Goal: Task Accomplishment & Management: Manage account settings

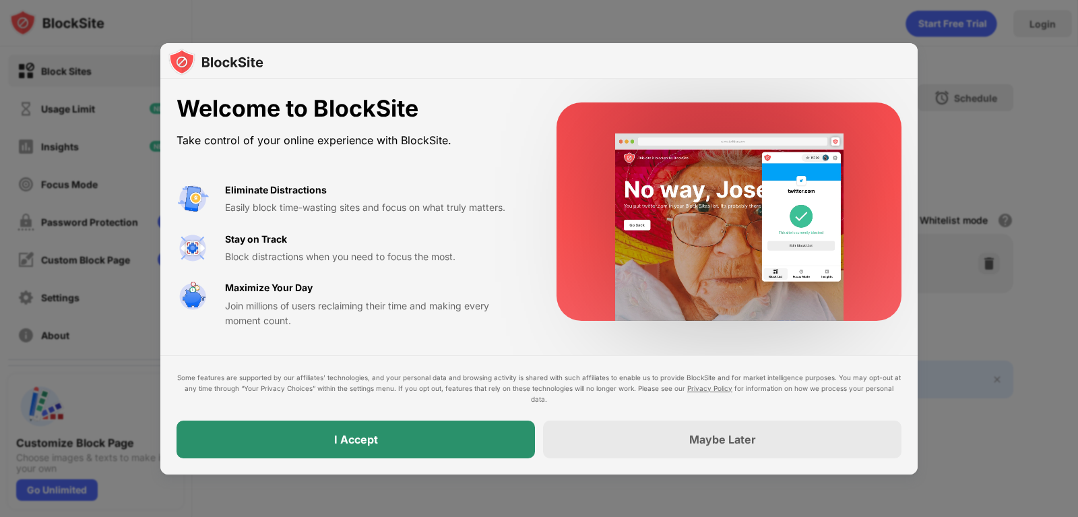
click at [407, 454] on div "I Accept" at bounding box center [355, 439] width 358 height 38
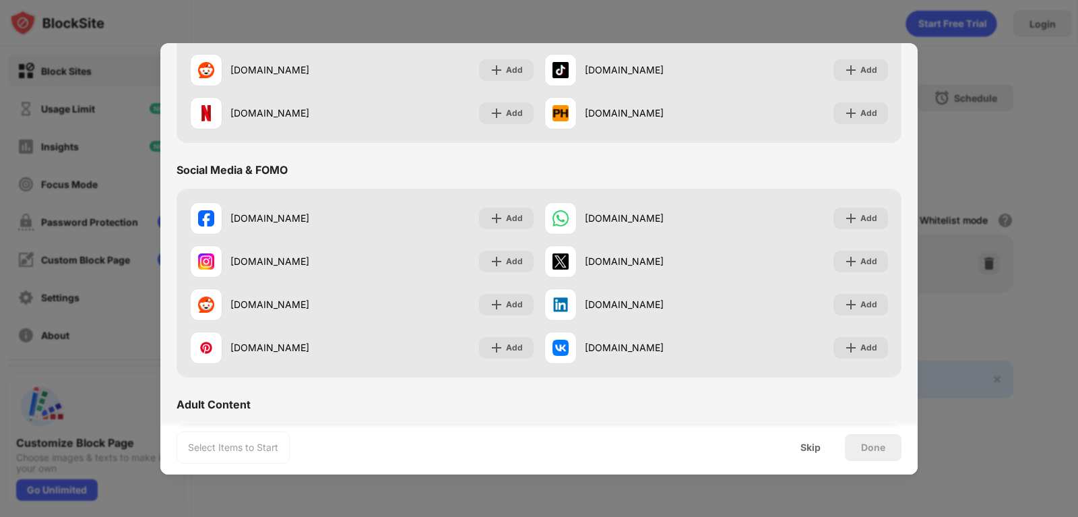
scroll to position [539, 0]
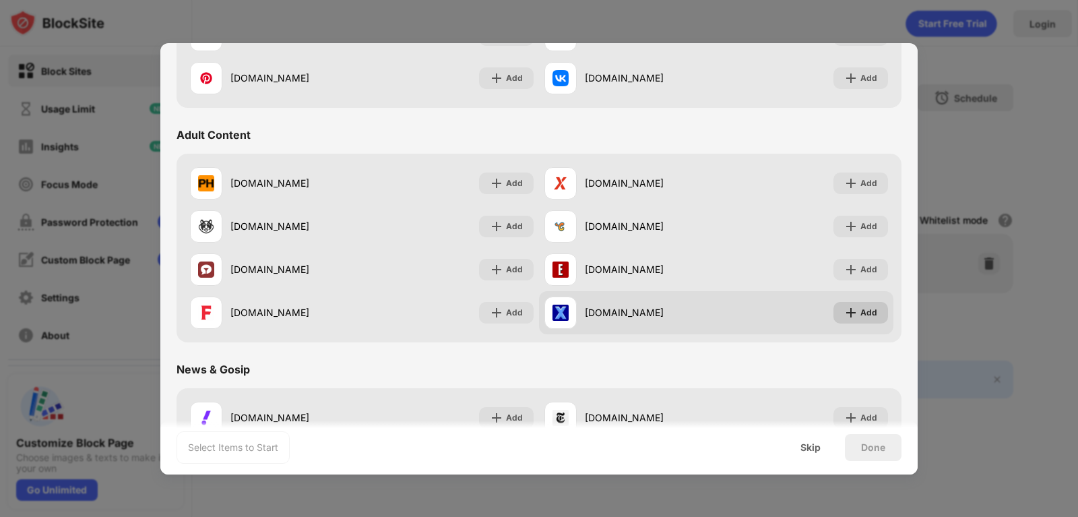
click at [848, 310] on div "Add" at bounding box center [860, 313] width 55 height 22
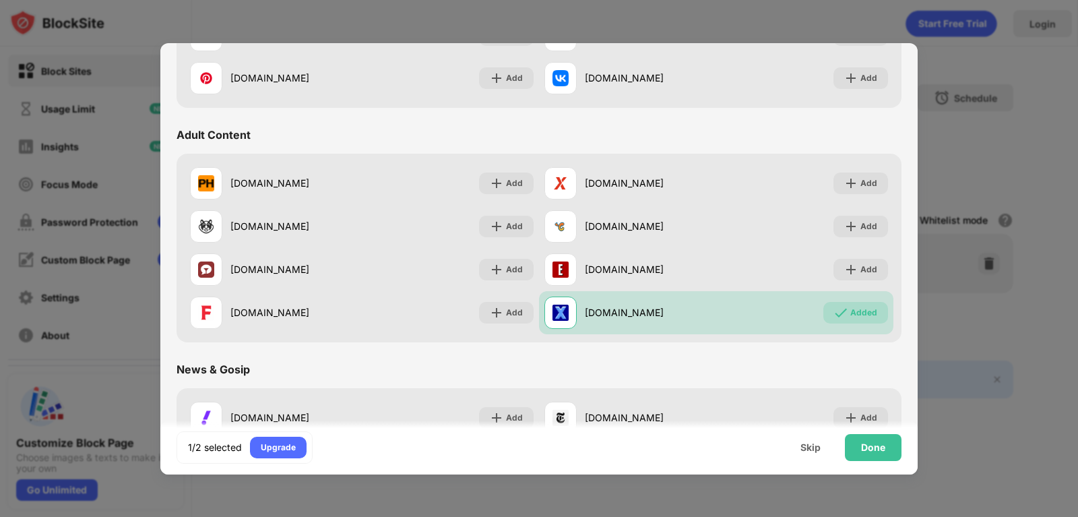
click at [864, 448] on div "Done" at bounding box center [873, 447] width 24 height 11
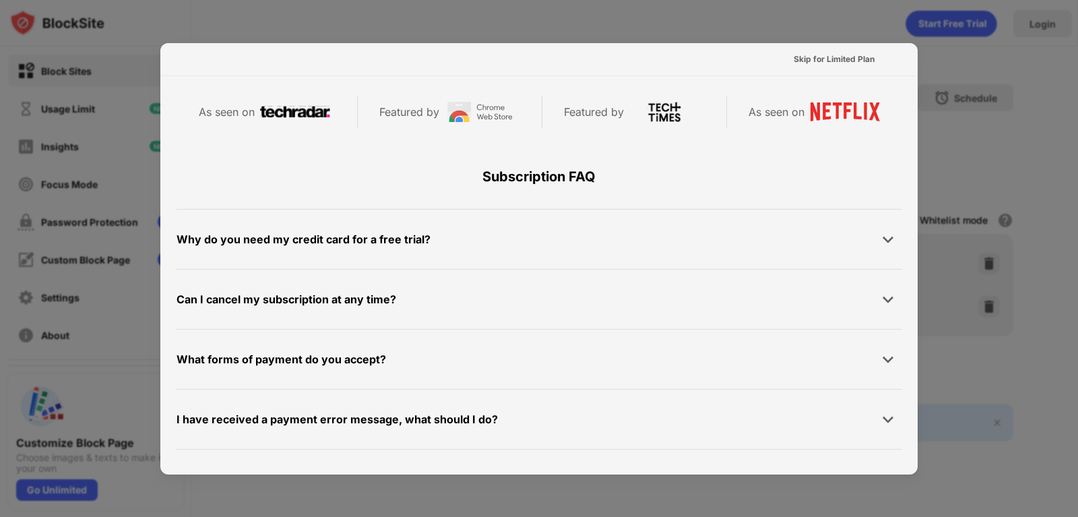
scroll to position [657, 0]
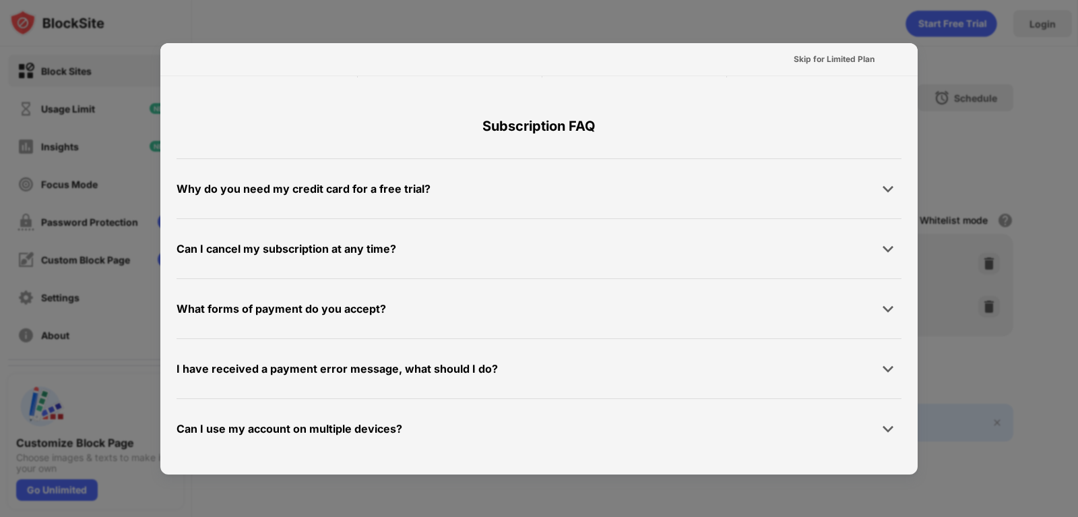
click at [359, 434] on div "Can I use my account on multiple devices?" at bounding box center [289, 429] width 226 height 20
click at [838, 59] on div "Skip for Limited Plan" at bounding box center [833, 59] width 81 height 13
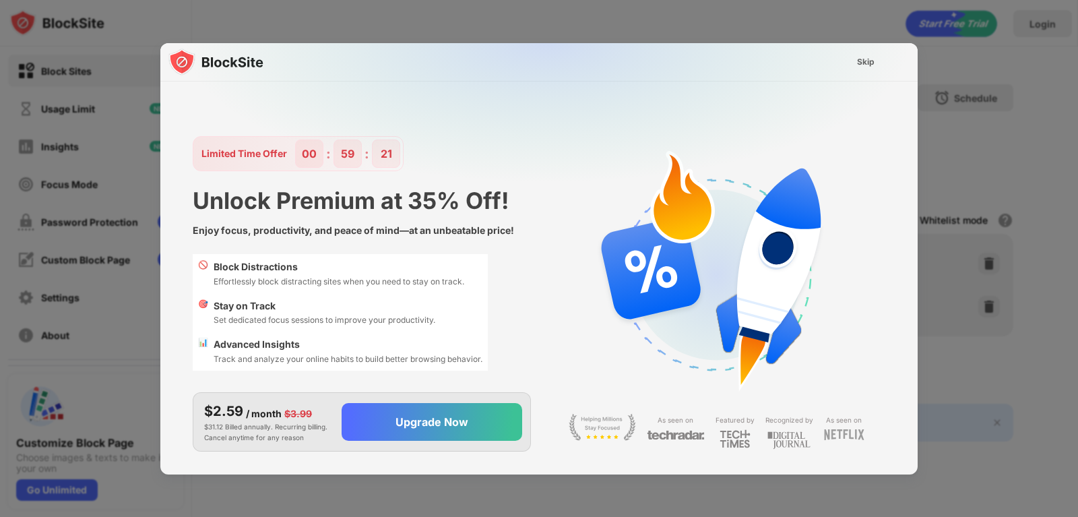
scroll to position [0, 0]
click at [863, 63] on div "Skip" at bounding box center [866, 61] width 18 height 13
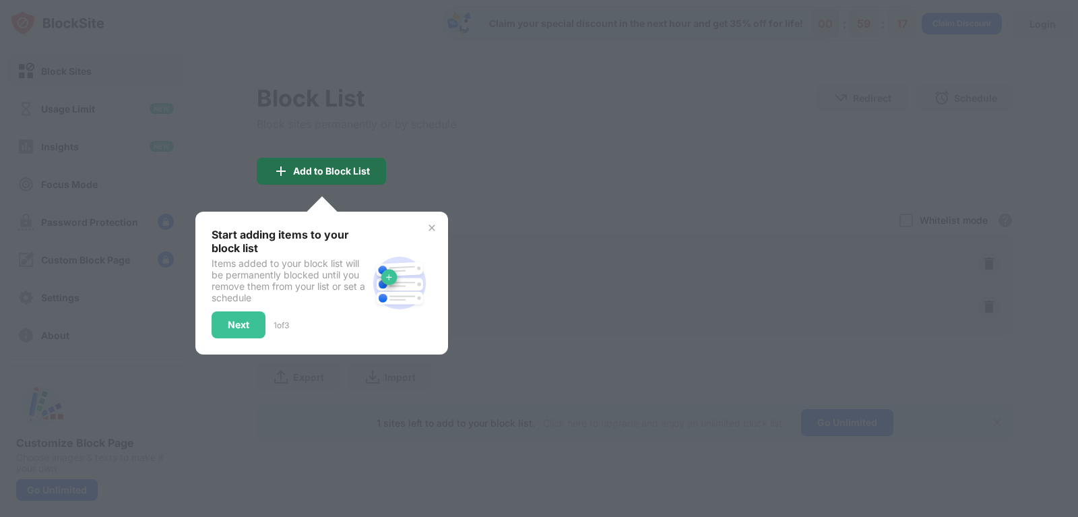
click at [298, 172] on div "Add to Block List" at bounding box center [331, 171] width 77 height 11
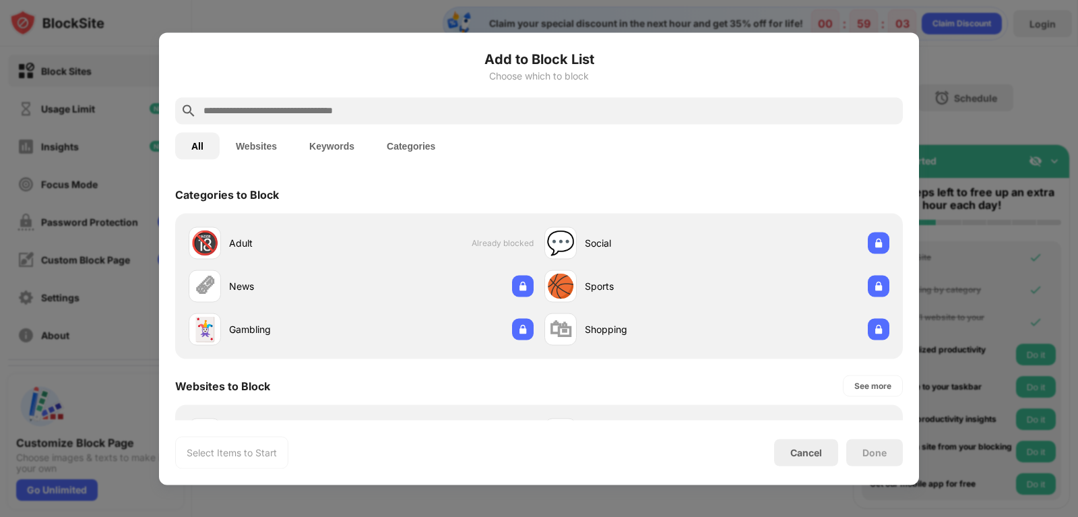
click at [259, 147] on button "Websites" at bounding box center [256, 145] width 73 height 27
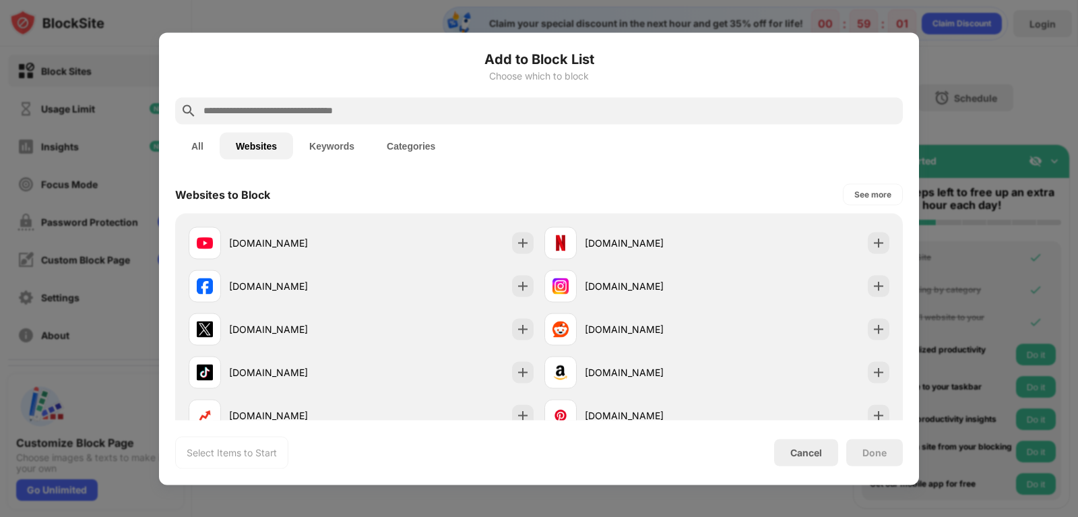
click at [328, 146] on button "Keywords" at bounding box center [331, 145] width 77 height 27
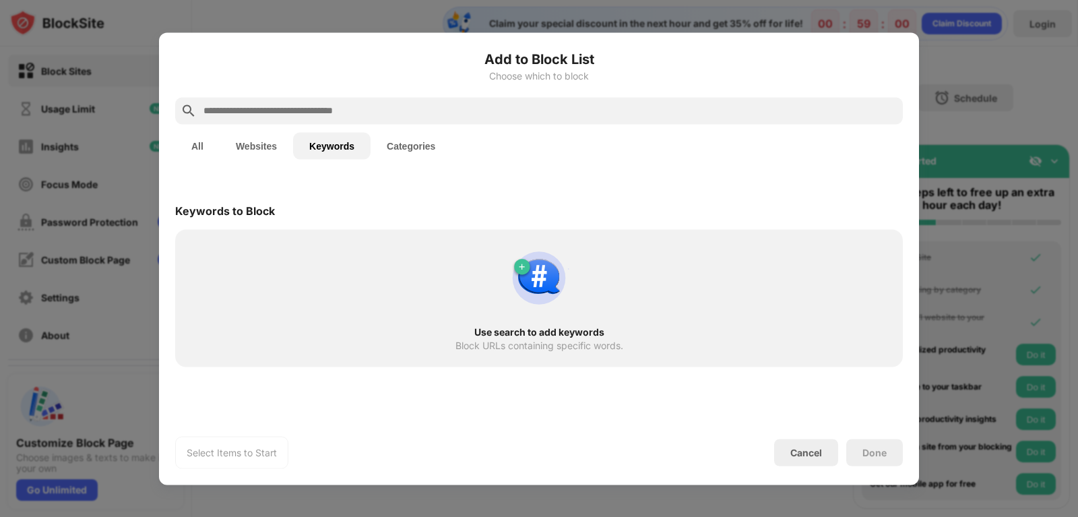
click at [273, 149] on button "Websites" at bounding box center [256, 145] width 73 height 27
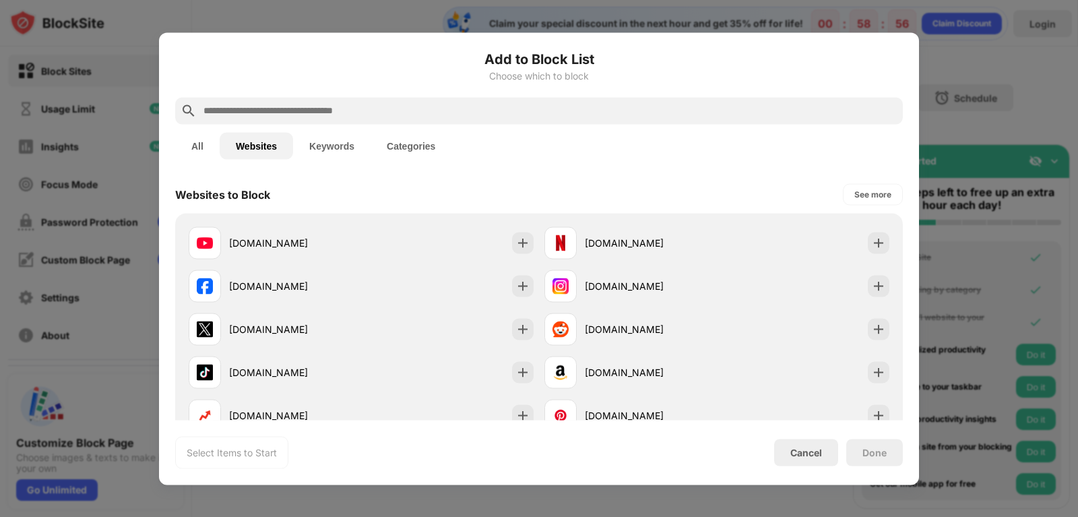
click at [306, 112] on input "text" at bounding box center [549, 110] width 695 height 16
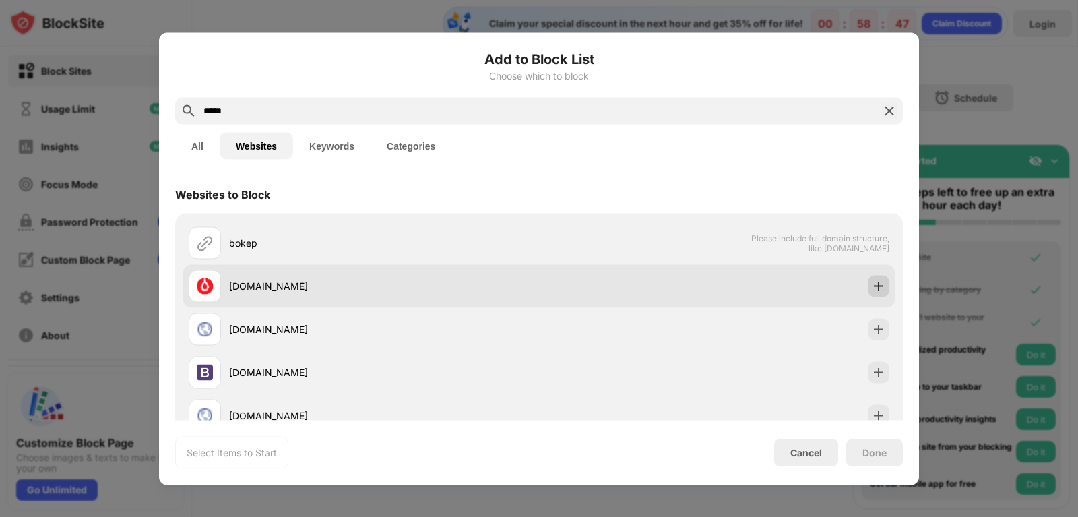
type input "*****"
click at [871, 290] on img at bounding box center [877, 285] width 13 height 13
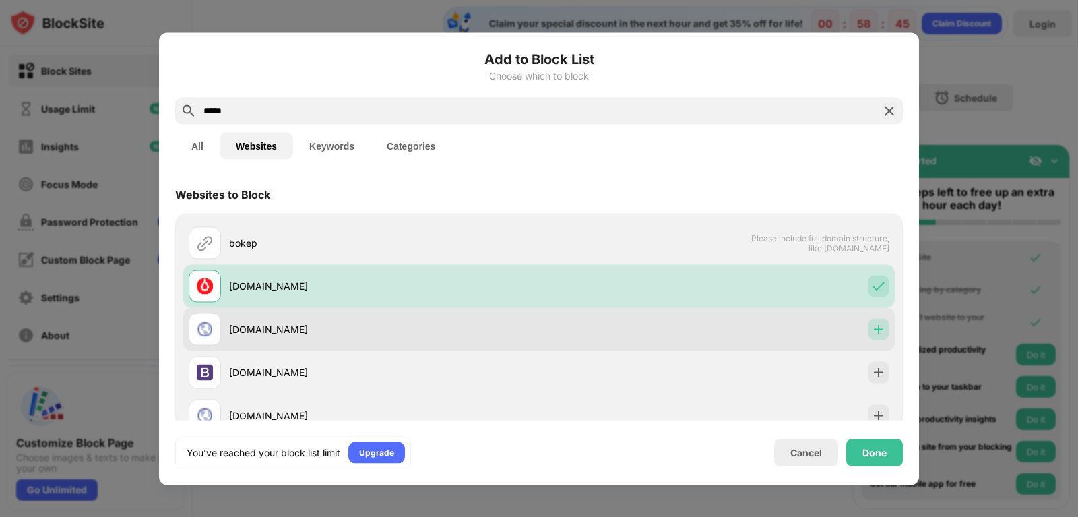
click at [867, 336] on div at bounding box center [878, 329] width 22 height 22
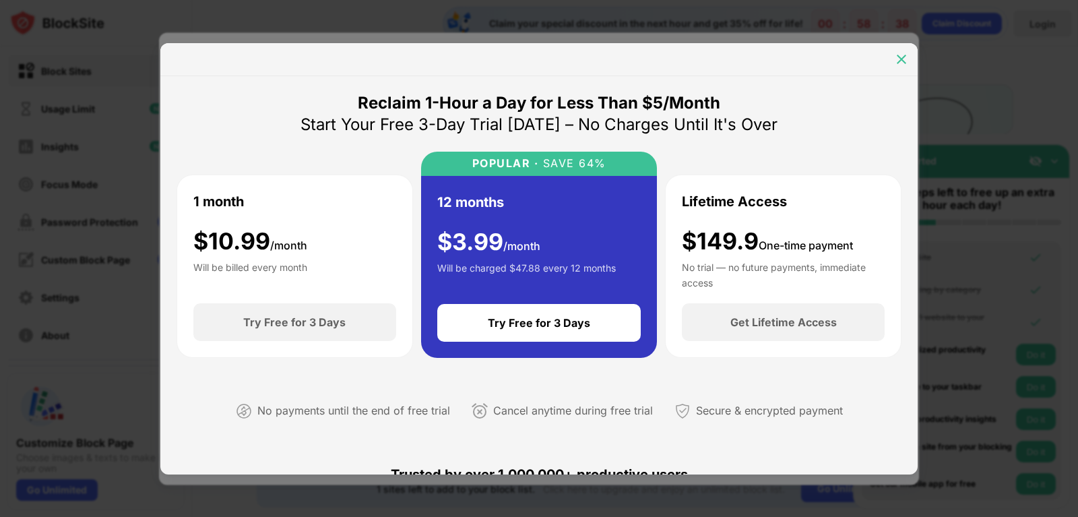
click at [896, 57] on img at bounding box center [900, 59] width 13 height 13
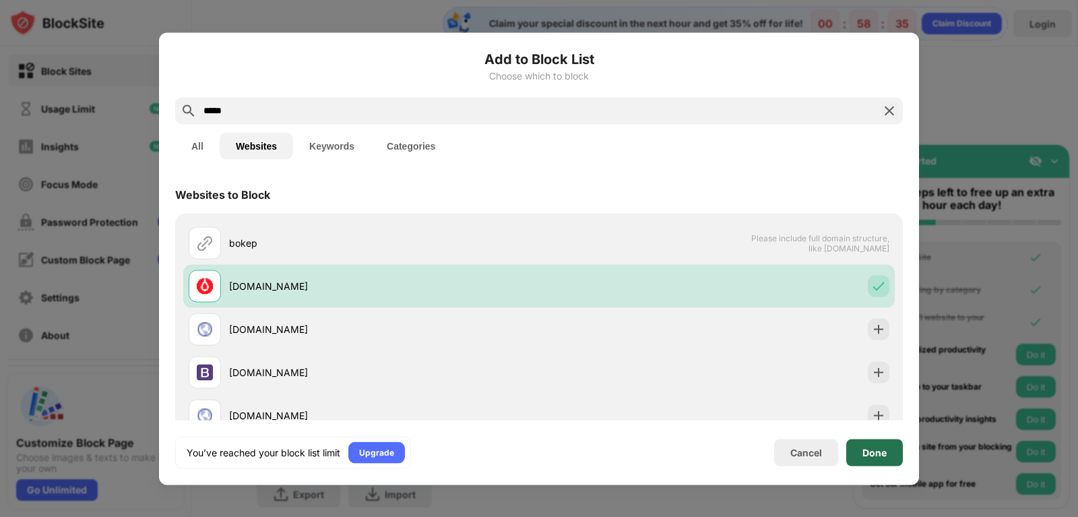
click at [882, 451] on div "Done" at bounding box center [874, 452] width 24 height 11
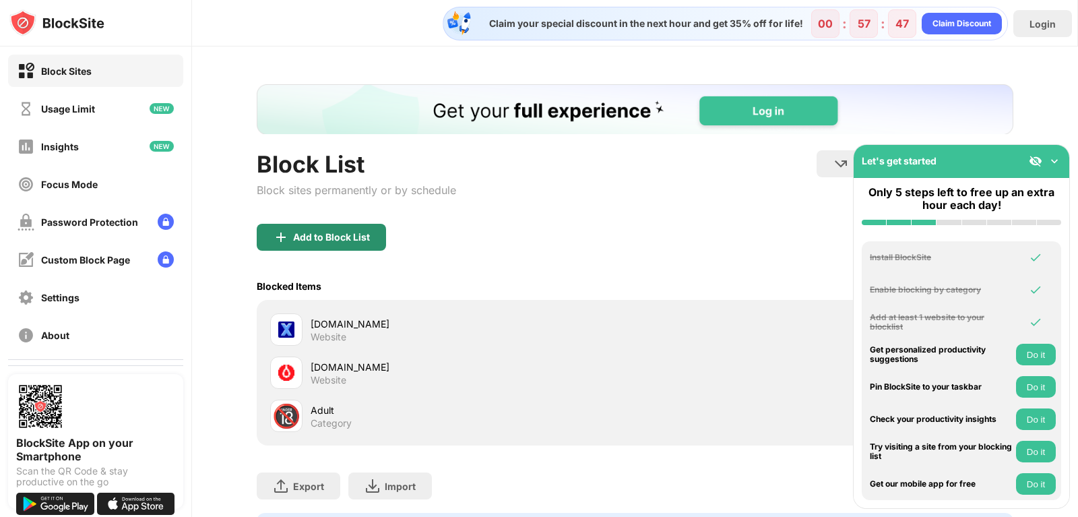
click at [352, 239] on div "Add to Block List" at bounding box center [331, 237] width 77 height 11
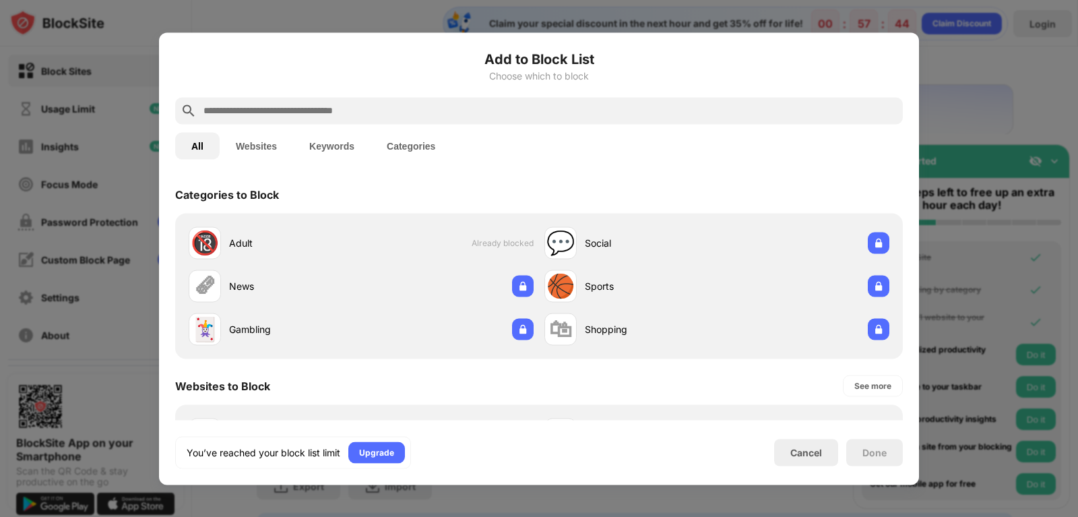
click at [333, 108] on input "text" at bounding box center [549, 110] width 695 height 16
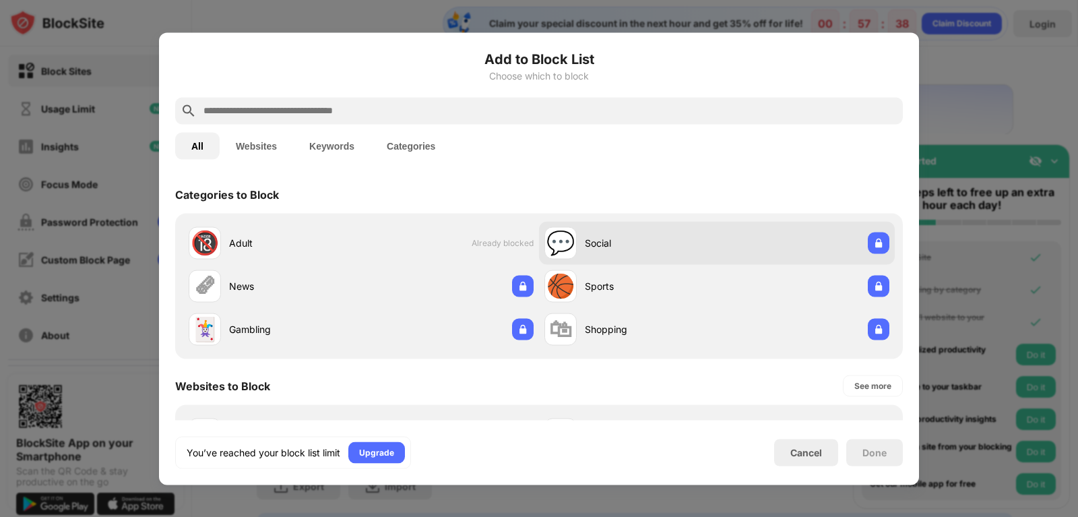
click at [559, 255] on div "💬" at bounding box center [560, 243] width 28 height 28
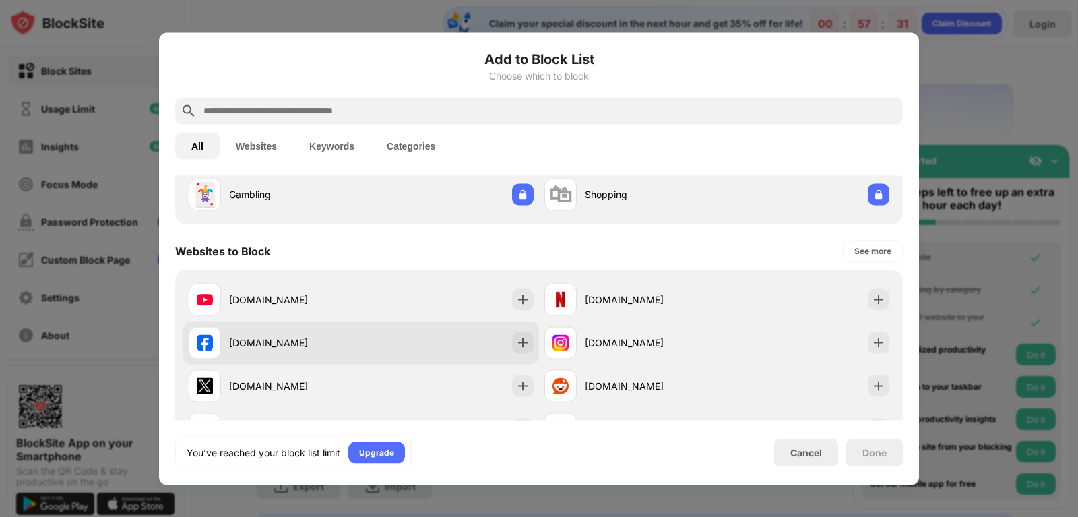
scroll to position [202, 0]
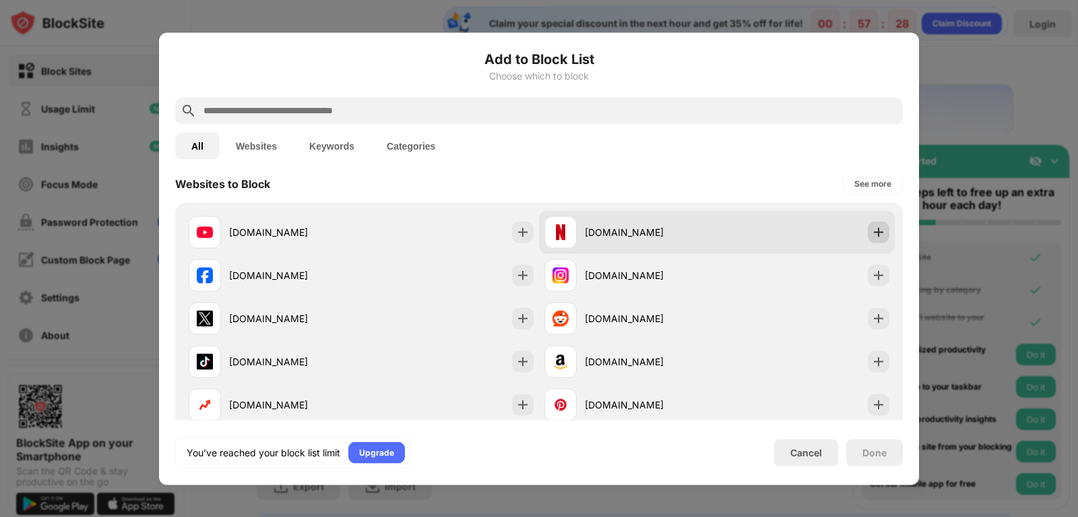
click at [872, 226] on img at bounding box center [877, 231] width 13 height 13
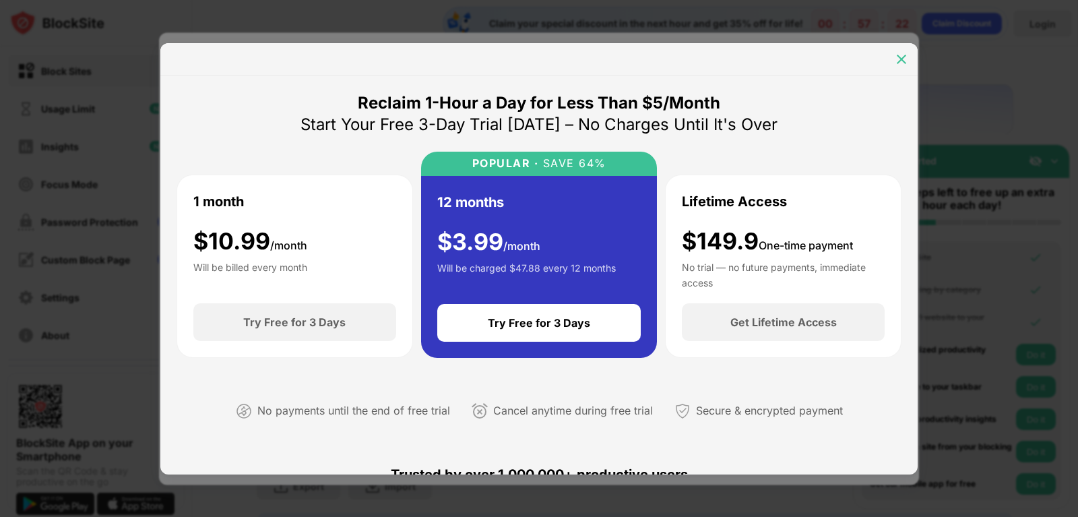
click at [901, 53] on img at bounding box center [900, 59] width 13 height 13
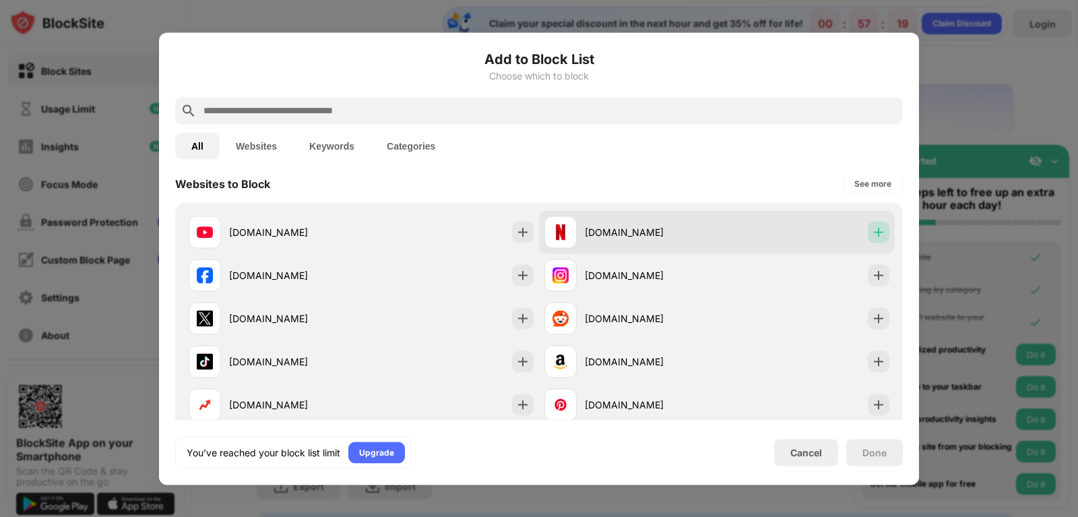
click at [867, 232] on div at bounding box center [878, 232] width 22 height 22
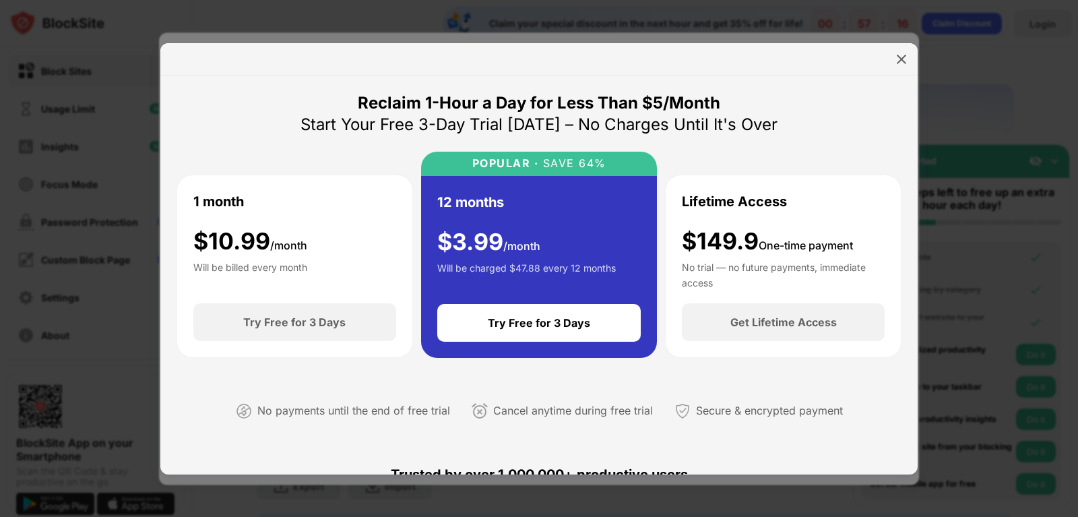
scroll to position [269, 0]
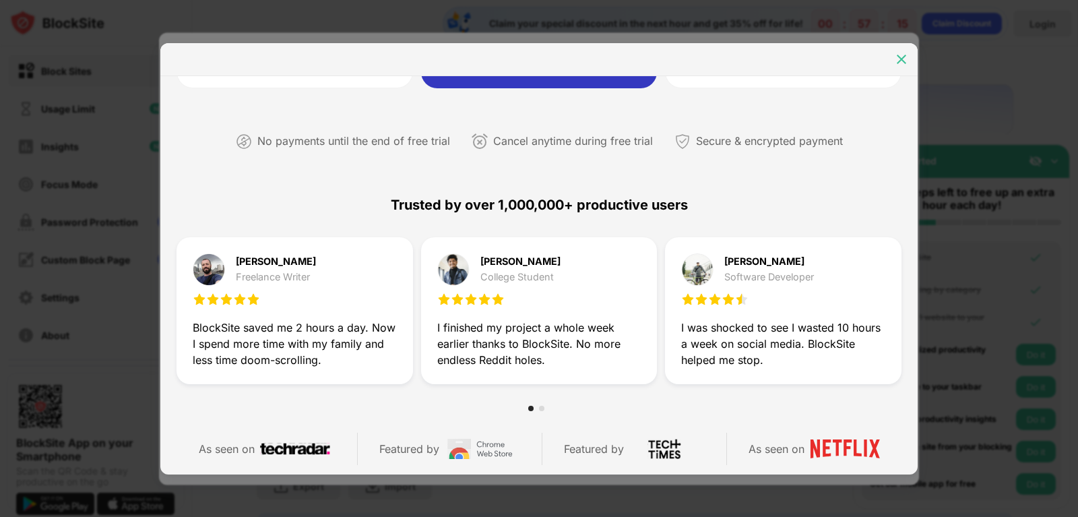
click at [898, 53] on img at bounding box center [900, 59] width 13 height 13
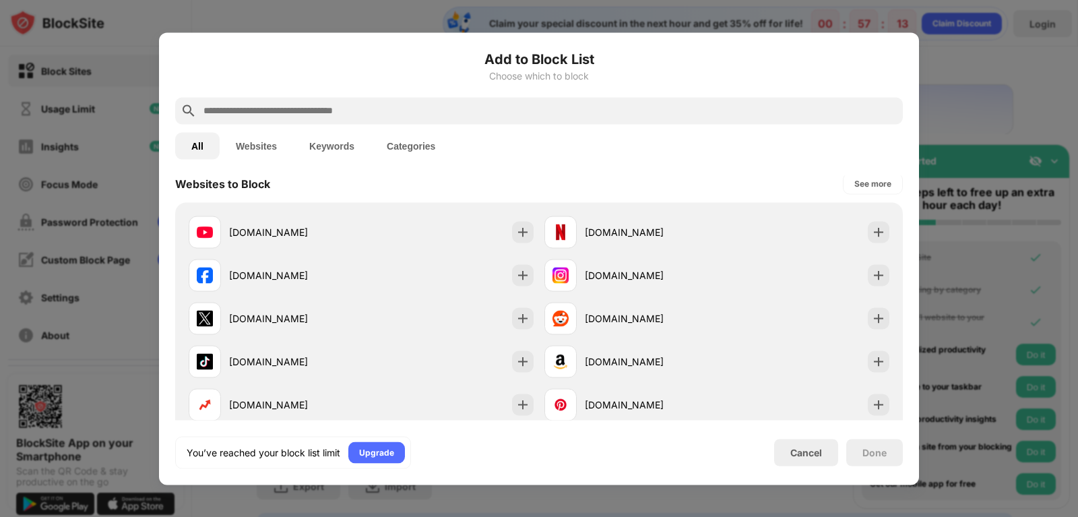
scroll to position [0, 0]
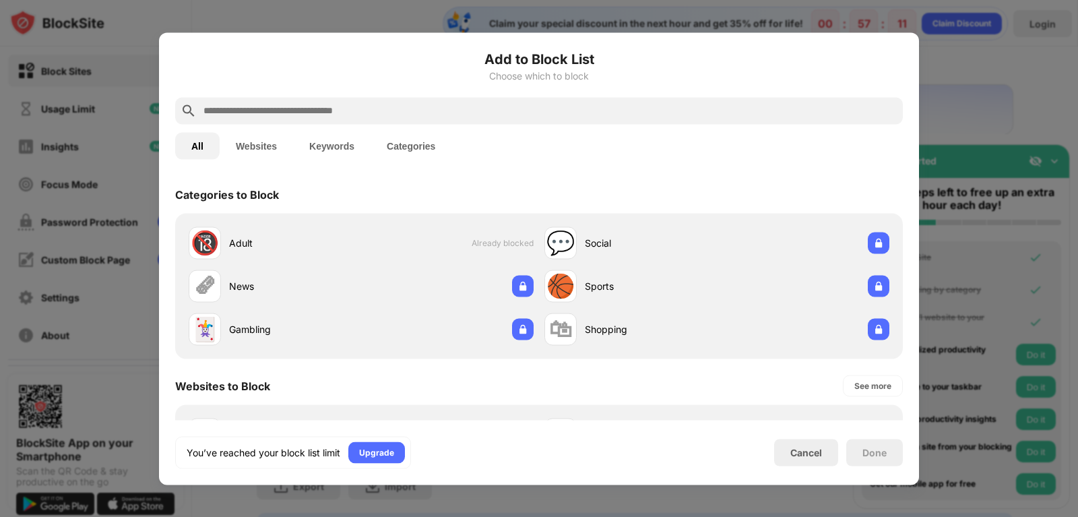
click at [792, 20] on div at bounding box center [539, 258] width 1078 height 517
